Goal: Check status

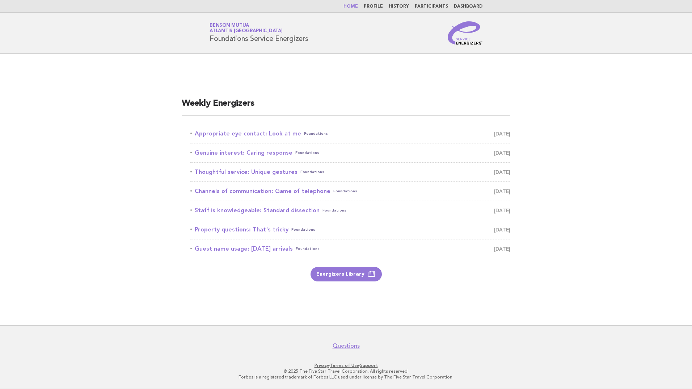
click at [463, 4] on link "Dashboard" at bounding box center [468, 6] width 29 height 4
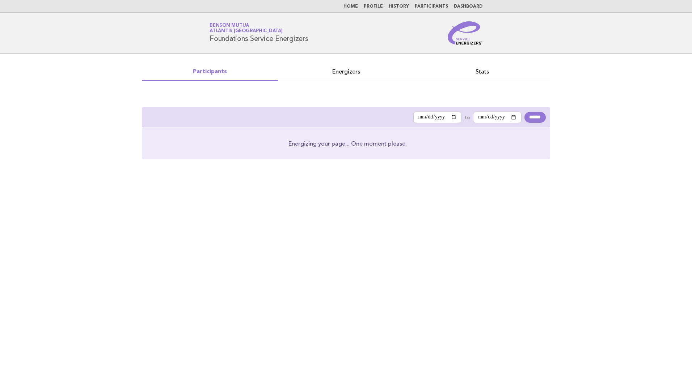
click at [432, 3] on nav "Home Profile History Participants Dashboard" at bounding box center [346, 6] width 692 height 13
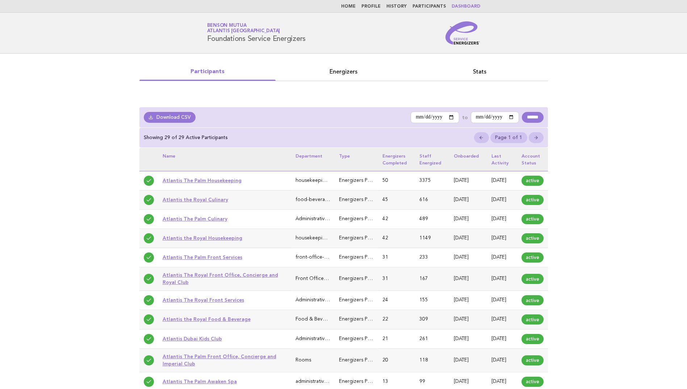
click at [461, 6] on link "Dashboard" at bounding box center [465, 6] width 29 height 4
click at [398, 7] on link "History" at bounding box center [396, 6] width 20 height 4
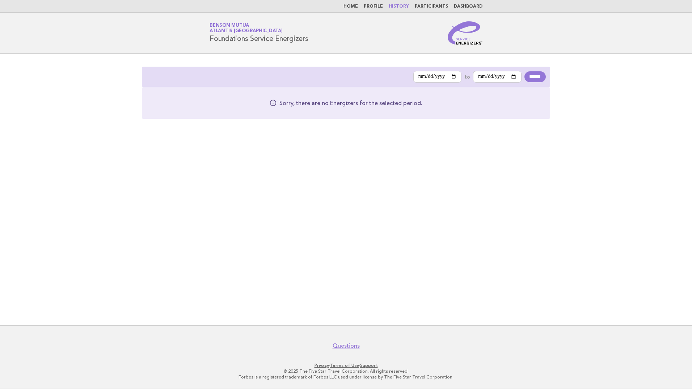
click at [465, 7] on link "Dashboard" at bounding box center [468, 6] width 29 height 4
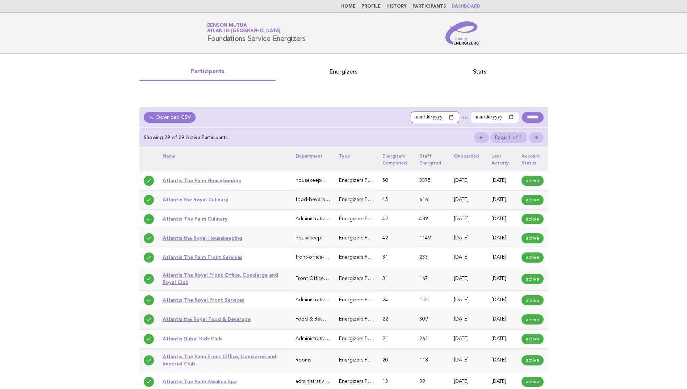
click at [444, 117] on input "**********" at bounding box center [434, 117] width 48 height 12
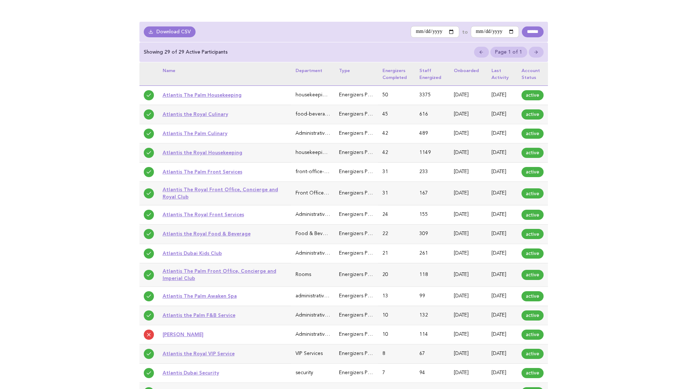
scroll to position [72, 0]
